Goal: Information Seeking & Learning: Find specific page/section

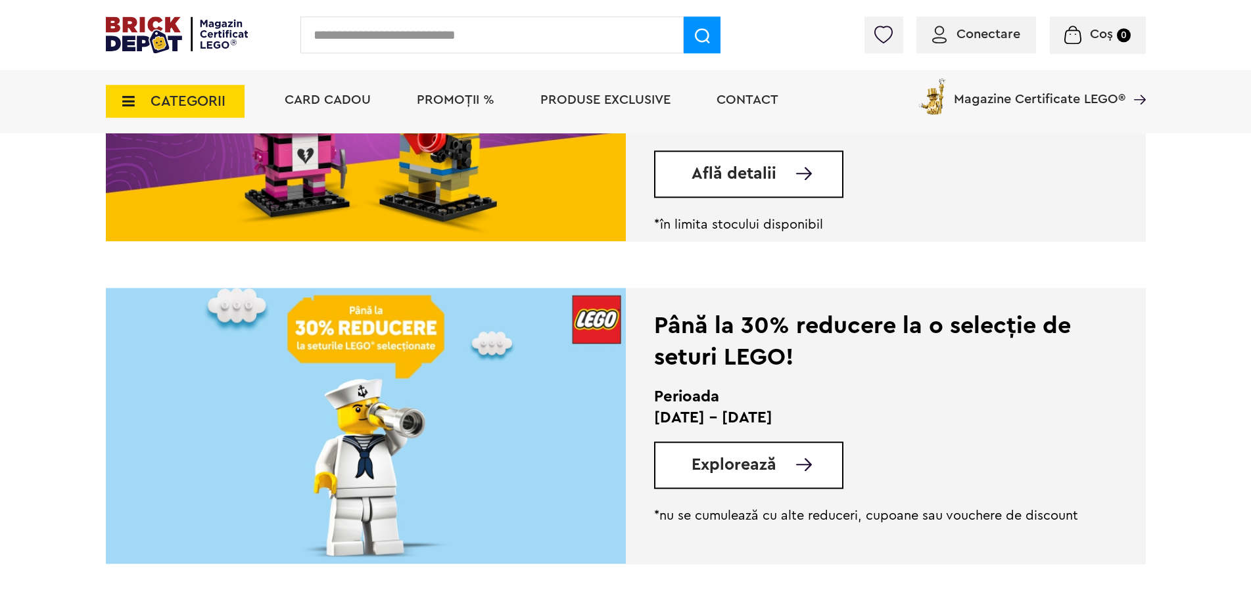
scroll to position [469, 0]
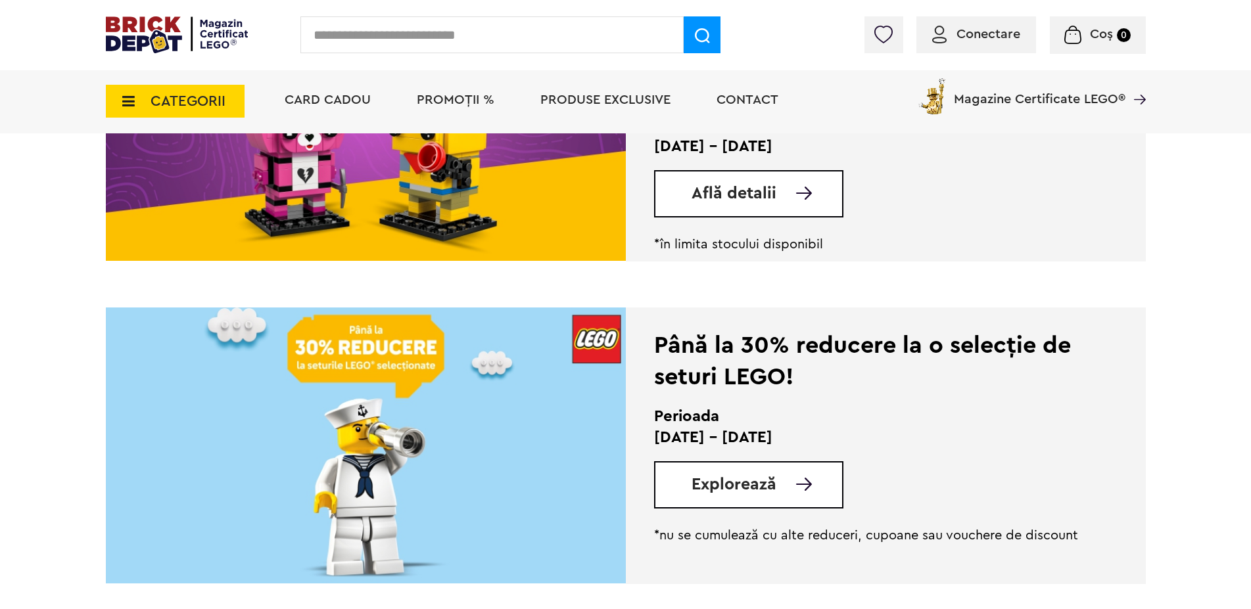
click at [929, 97] on img at bounding box center [934, 95] width 39 height 39
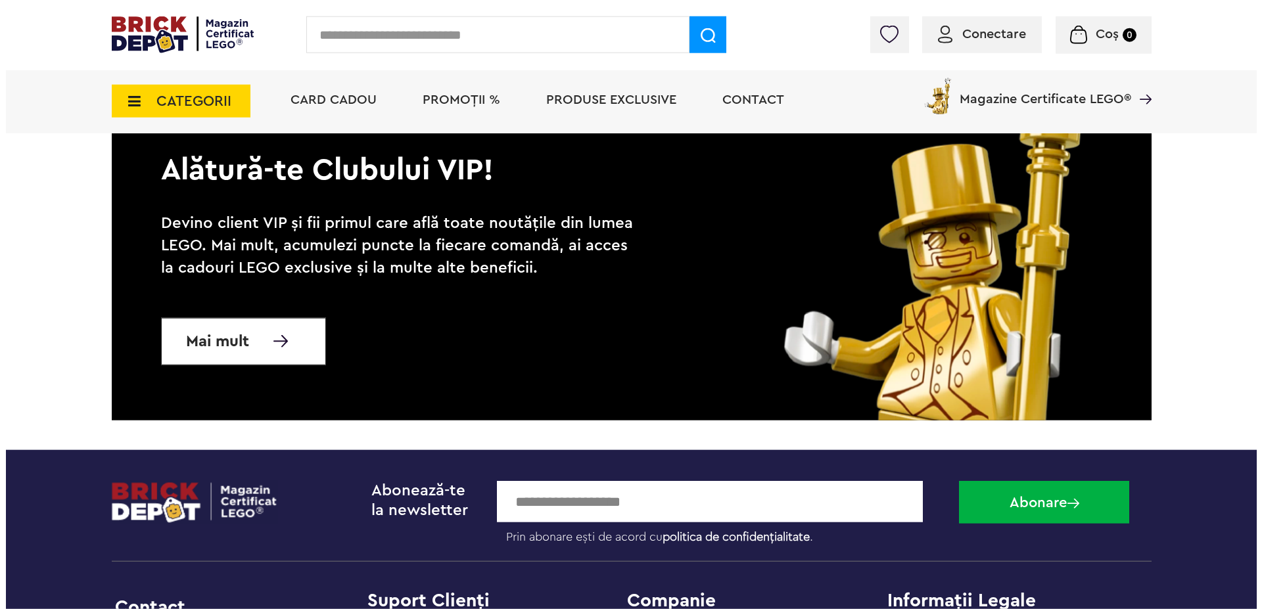
scroll to position [670, 0]
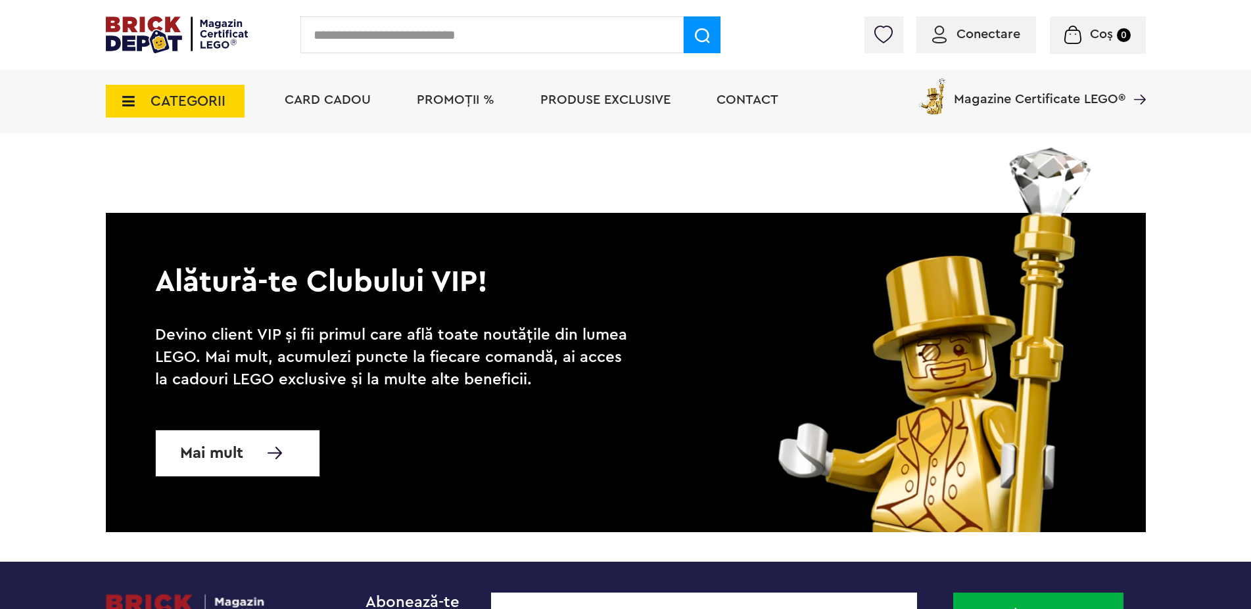
click at [415, 39] on input "text" at bounding box center [491, 34] width 383 height 37
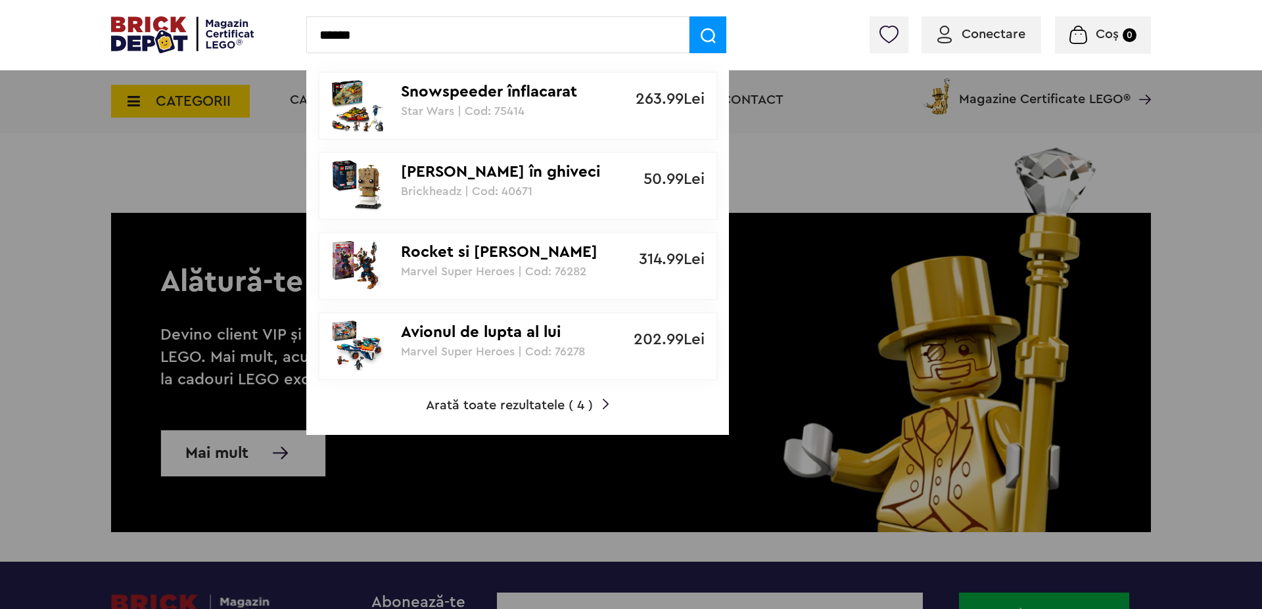
type input "******"
click at [562, 404] on span "Arată toate rezultatele ( 4 )" at bounding box center [509, 405] width 167 height 13
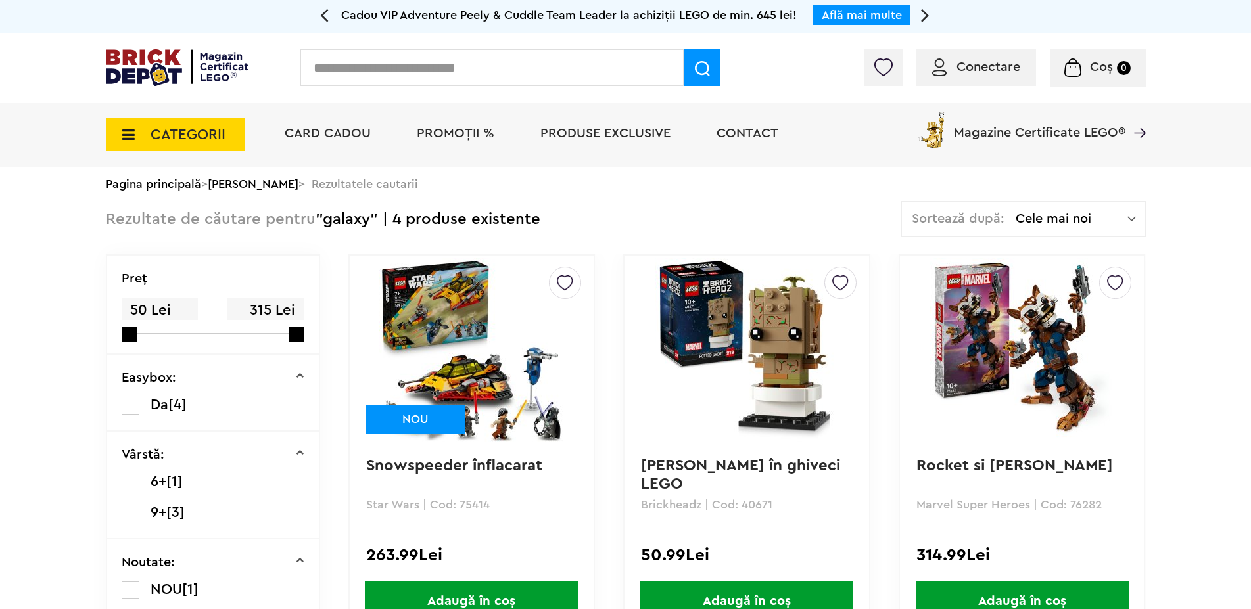
click at [413, 69] on input "text" at bounding box center [491, 67] width 383 height 37
